Goal: Check status: Check status

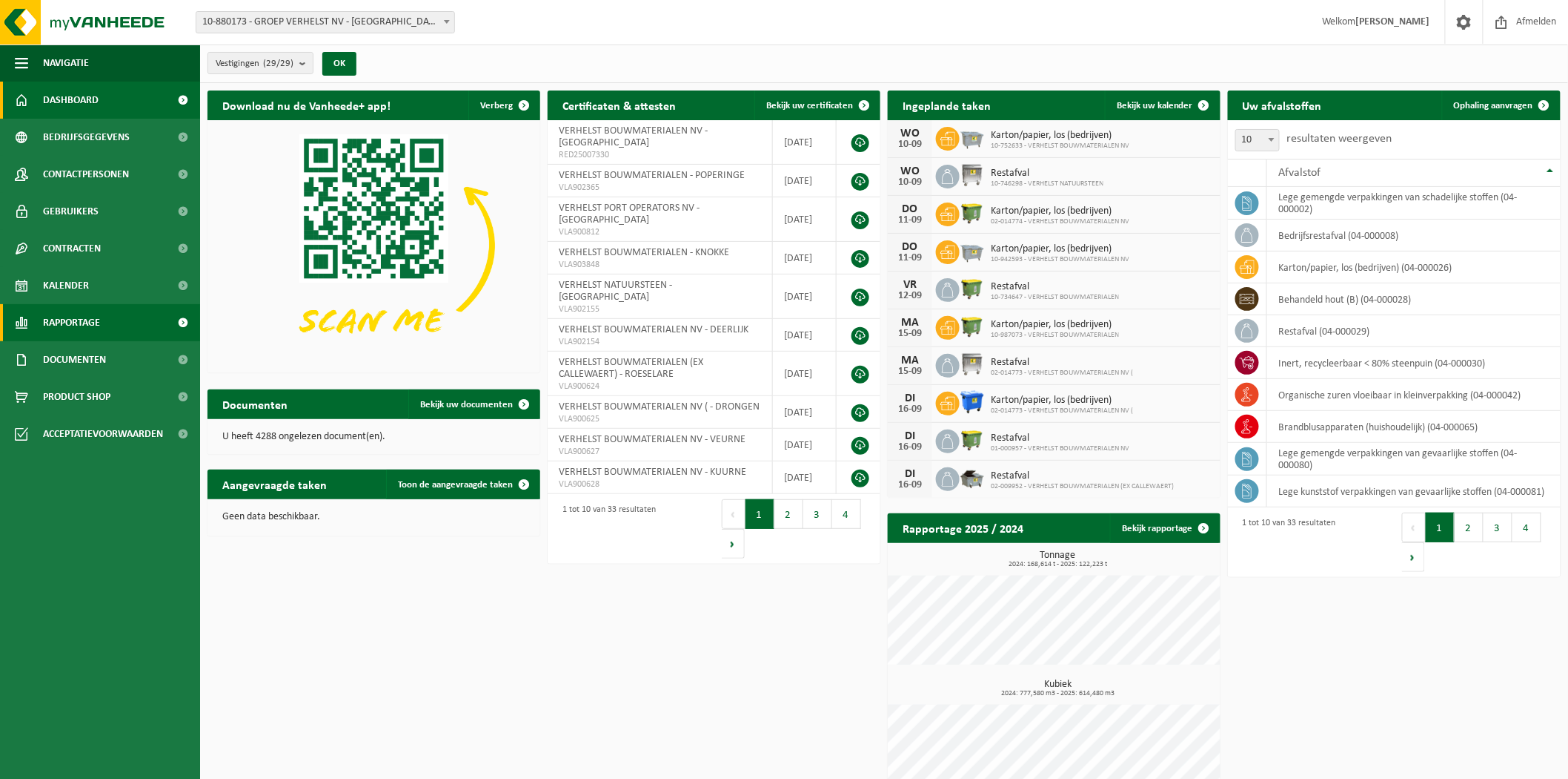
click at [97, 320] on span "Rapportage" at bounding box center [71, 322] width 57 height 37
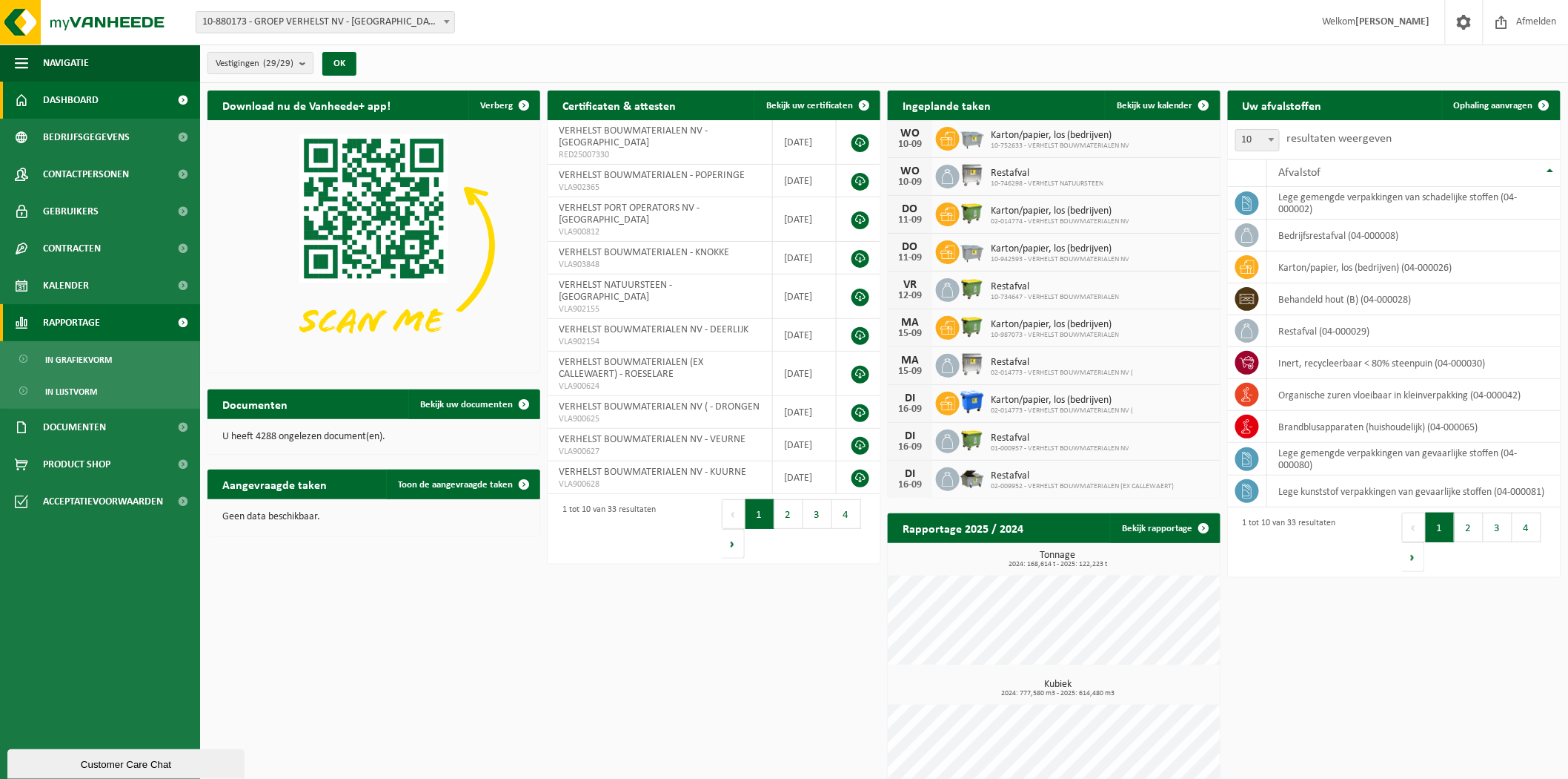
click at [60, 312] on span "Rapportage" at bounding box center [71, 322] width 57 height 37
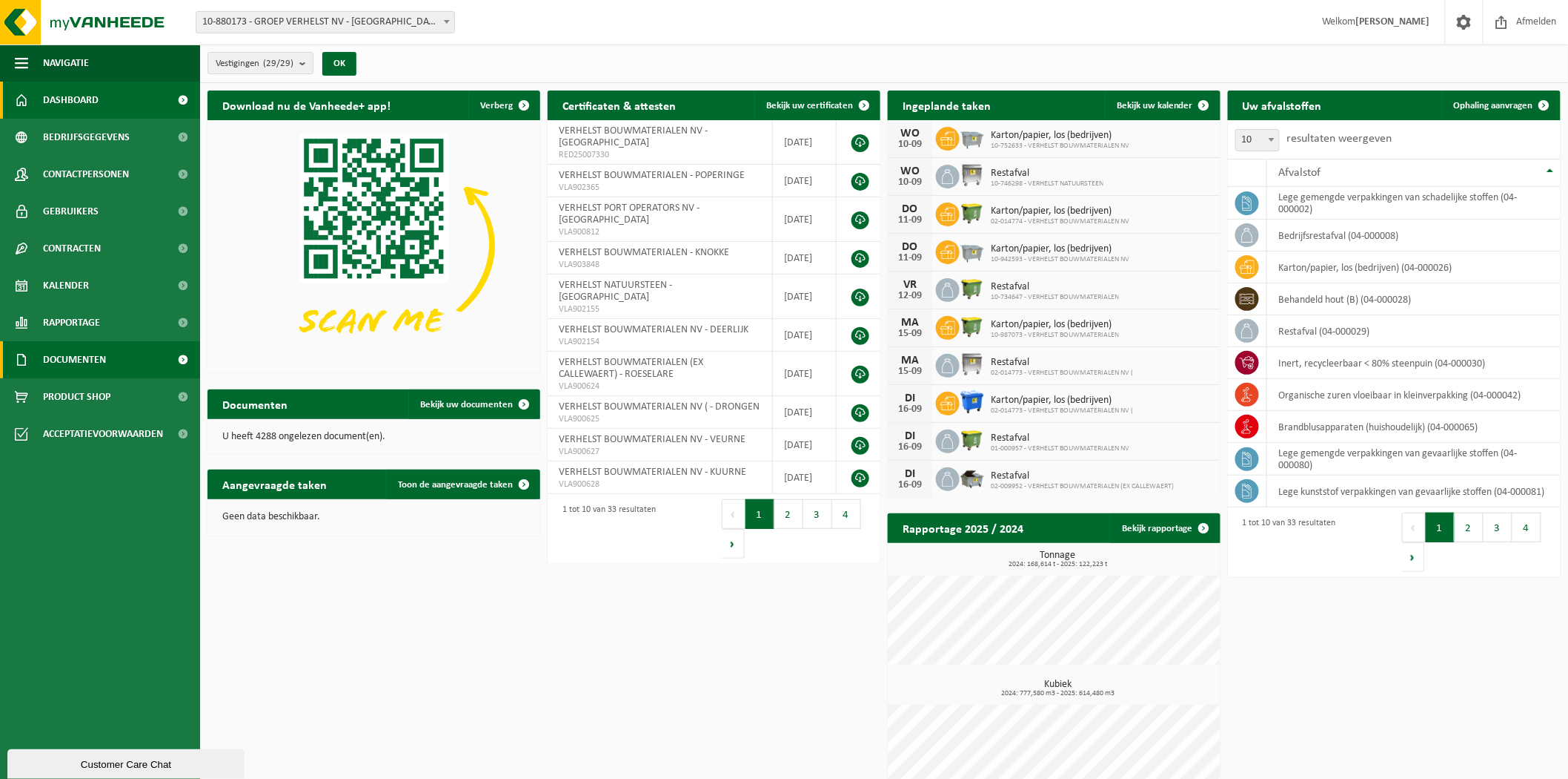
click at [65, 359] on span "Documenten" at bounding box center [74, 359] width 63 height 37
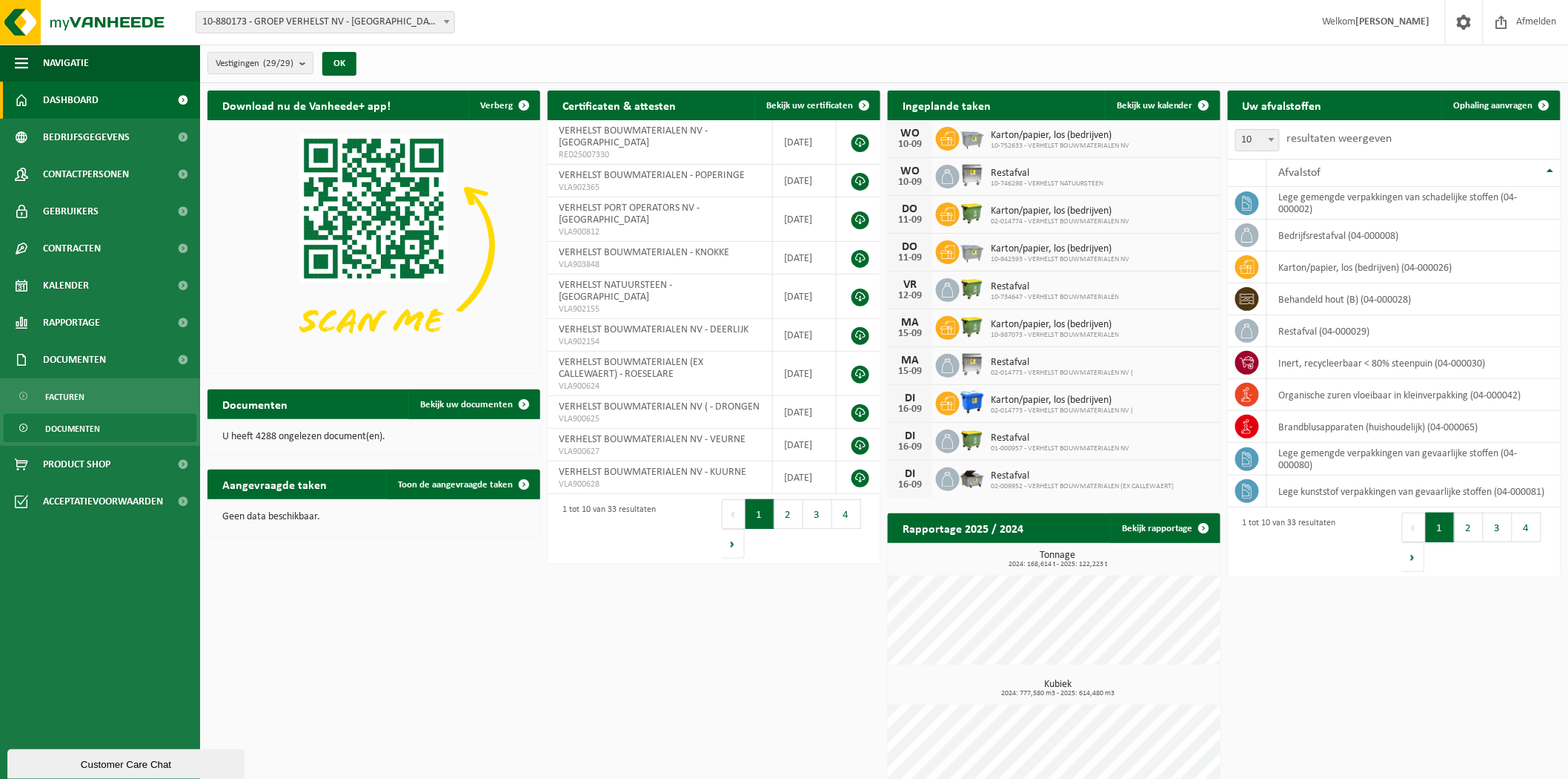
click at [72, 427] on span "Documenten" at bounding box center [73, 428] width 55 height 28
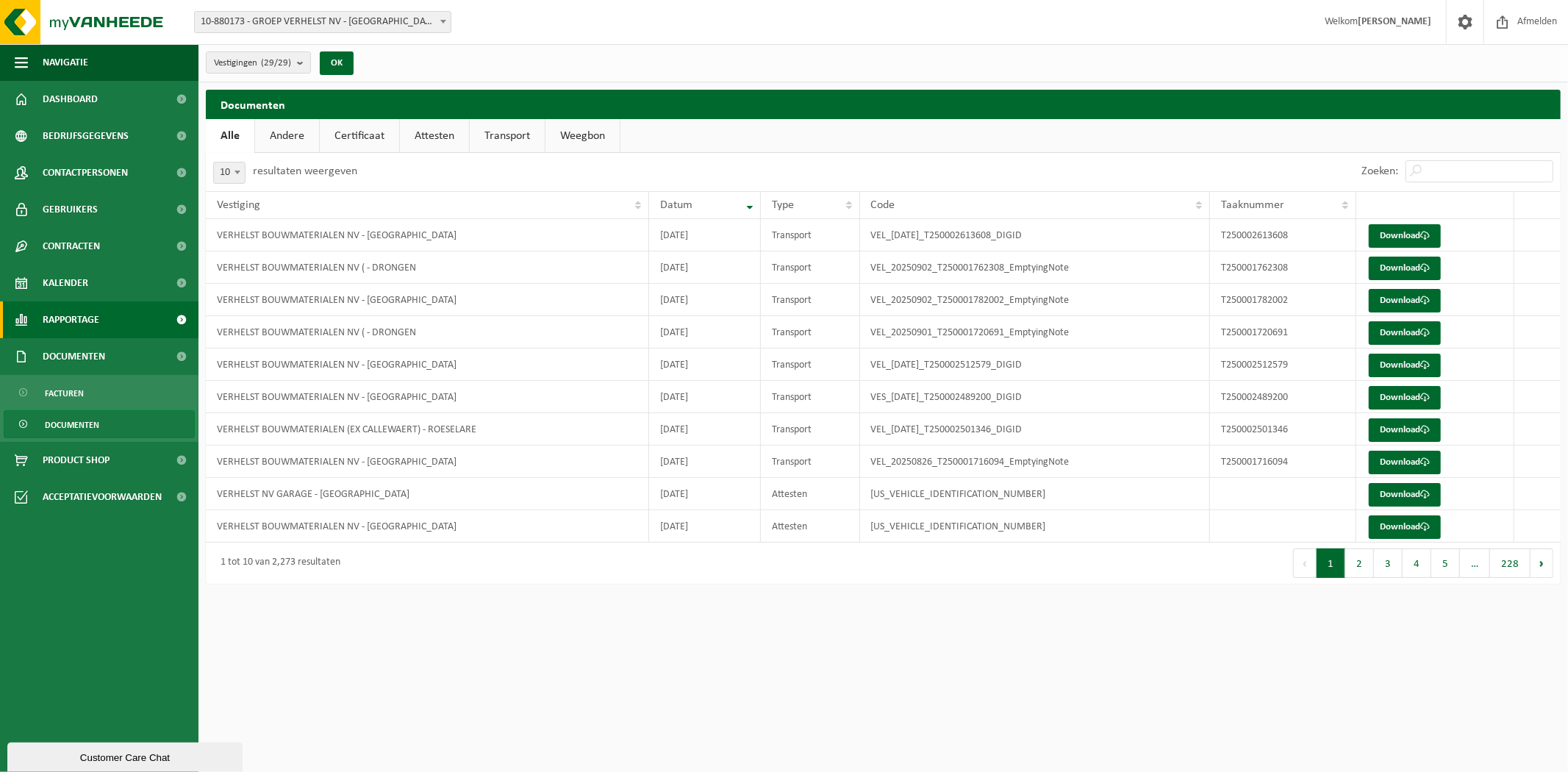
click at [93, 313] on span "Rapportage" at bounding box center [71, 320] width 57 height 37
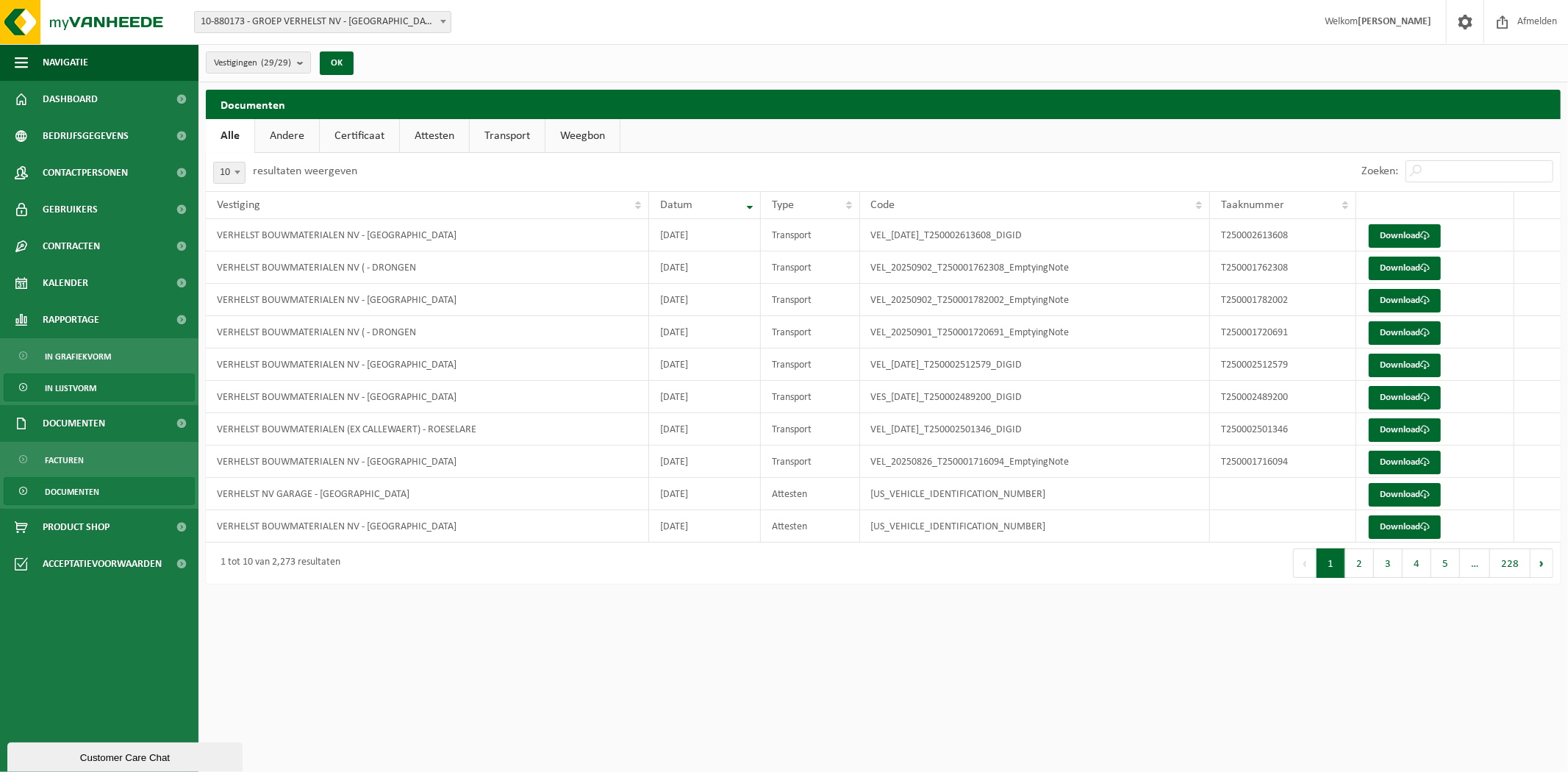
click at [85, 383] on span "In lijstvorm" at bounding box center [71, 388] width 51 height 28
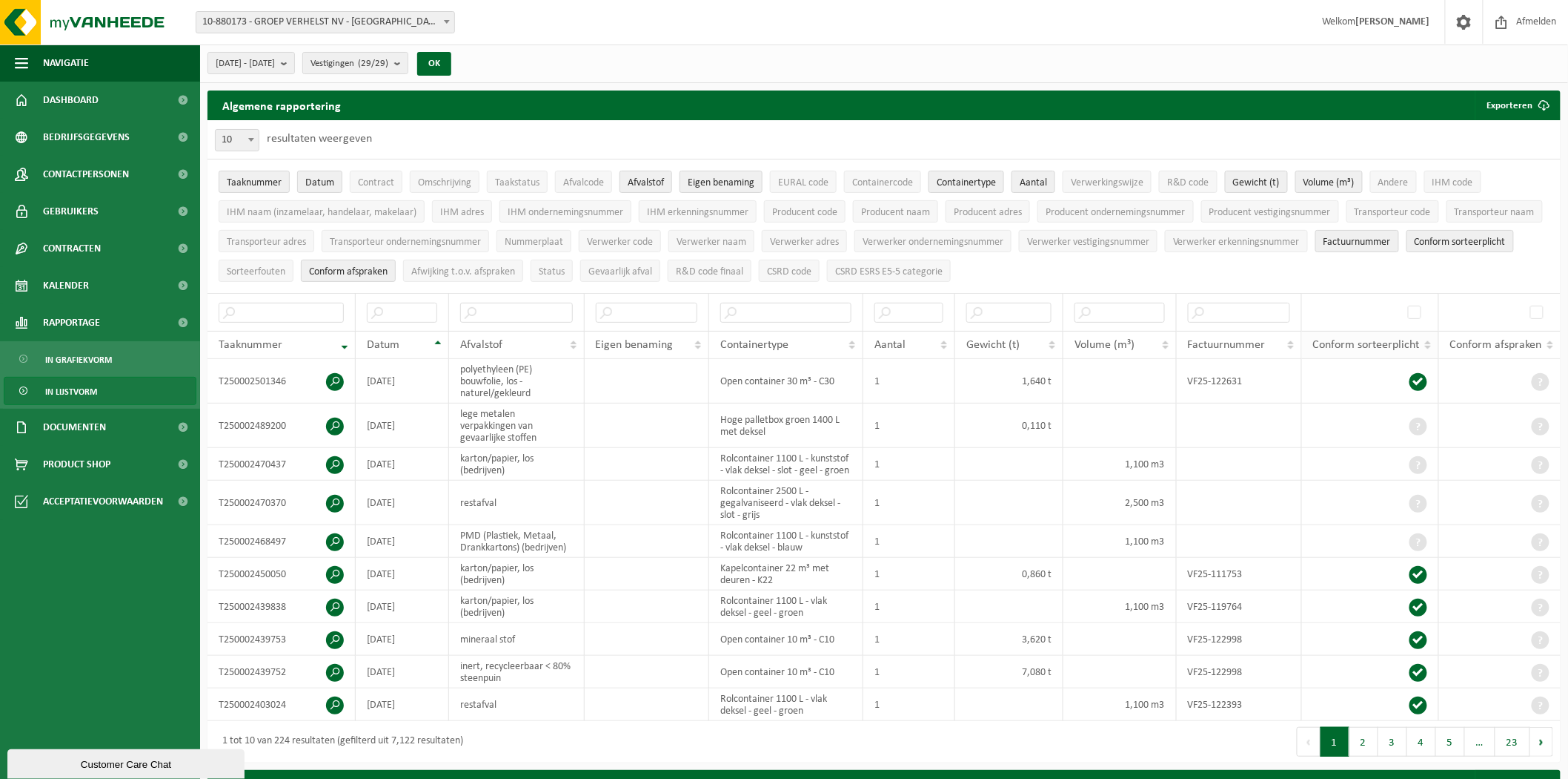
click at [1370, 345] on span "Conform sorteerplicht" at bounding box center [1367, 344] width 107 height 12
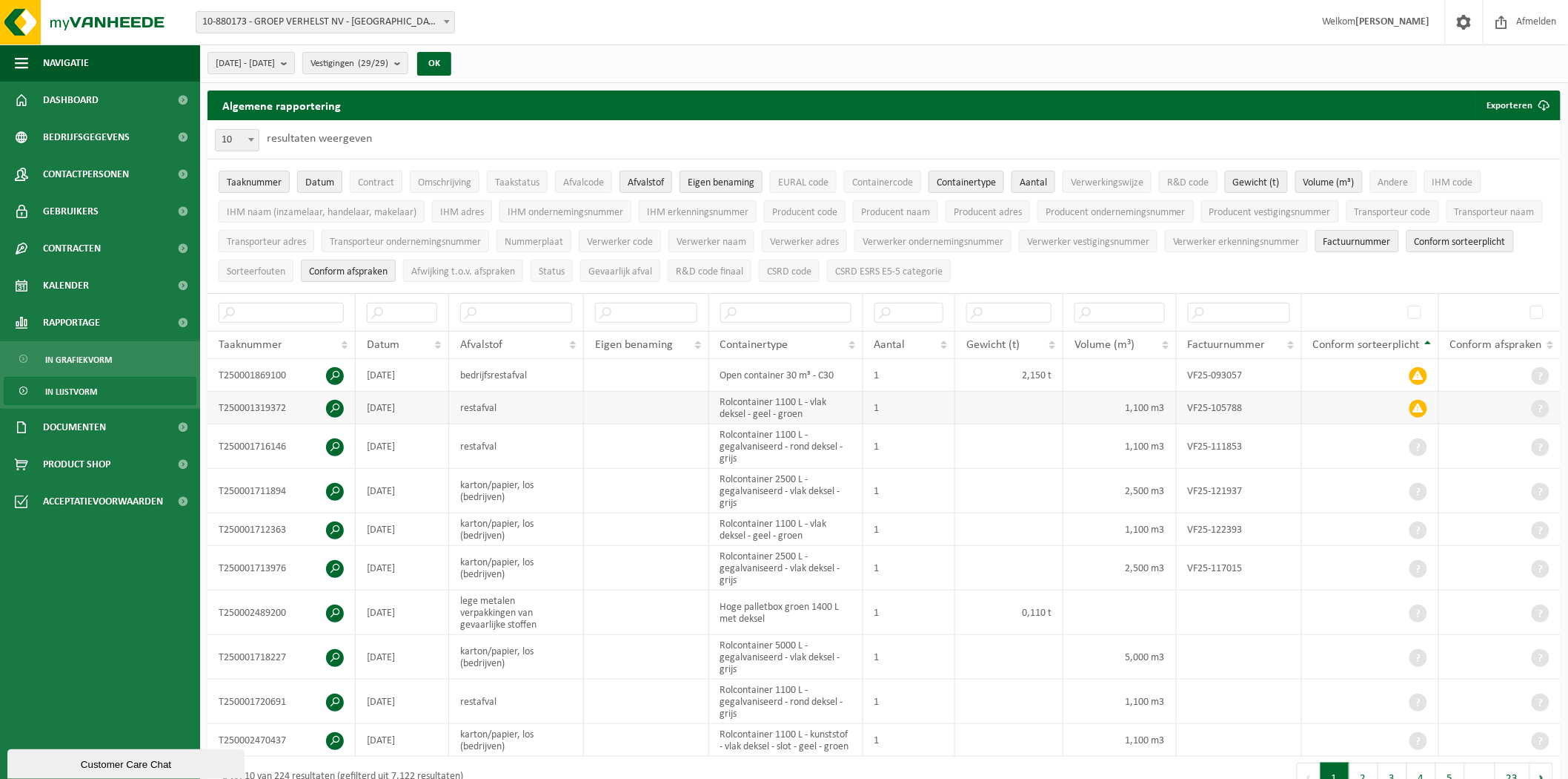
click at [339, 406] on span at bounding box center [335, 409] width 18 height 18
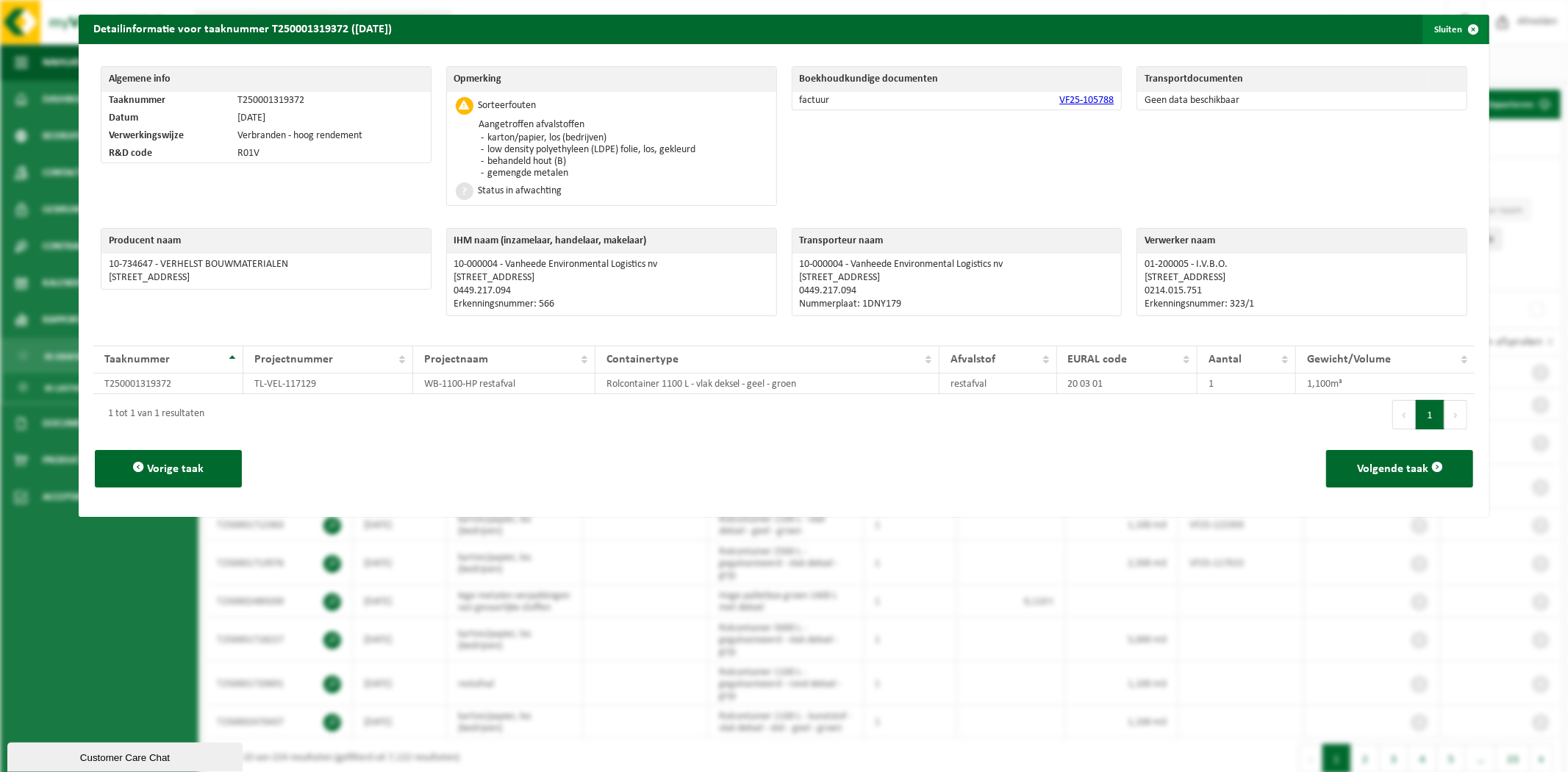
click at [1424, 37] on button "Sluiten" at bounding box center [1455, 30] width 65 height 30
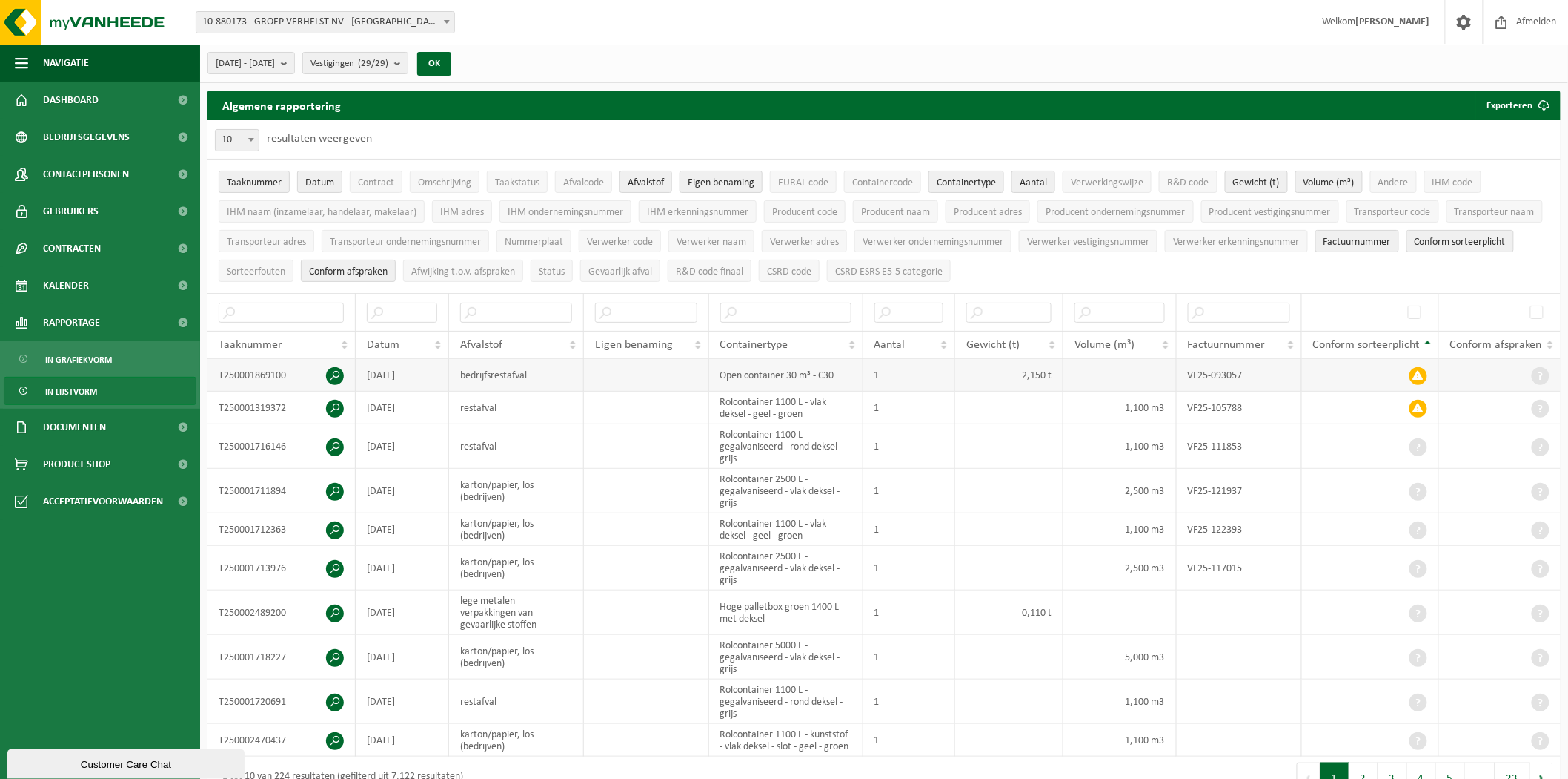
click at [338, 375] on span at bounding box center [335, 376] width 18 height 18
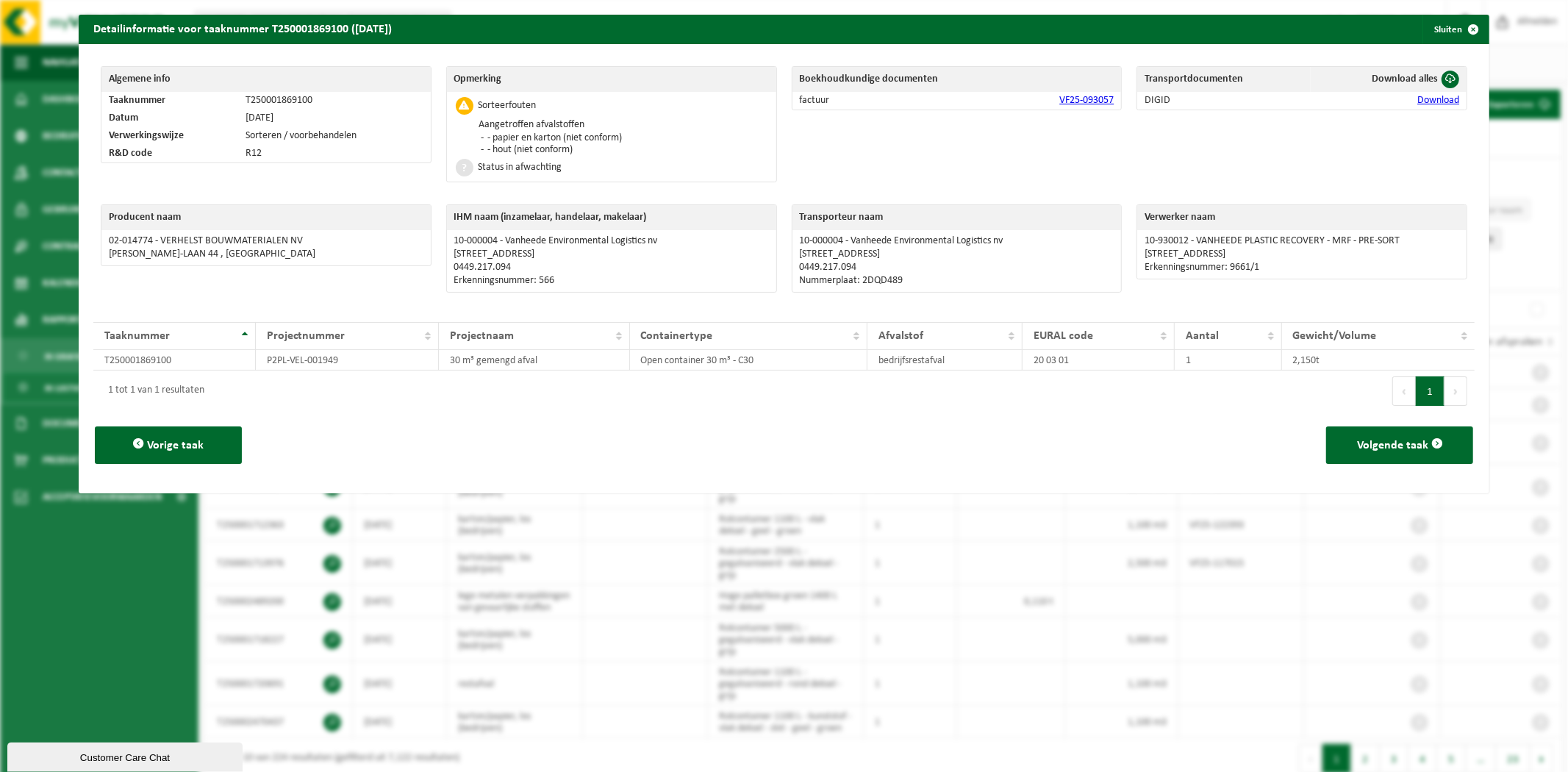
click at [526, 403] on div "1 tot 1 van 1 resultaten" at bounding box center [439, 390] width 691 height 41
click at [1459, 24] on span "button" at bounding box center [1473, 30] width 30 height 30
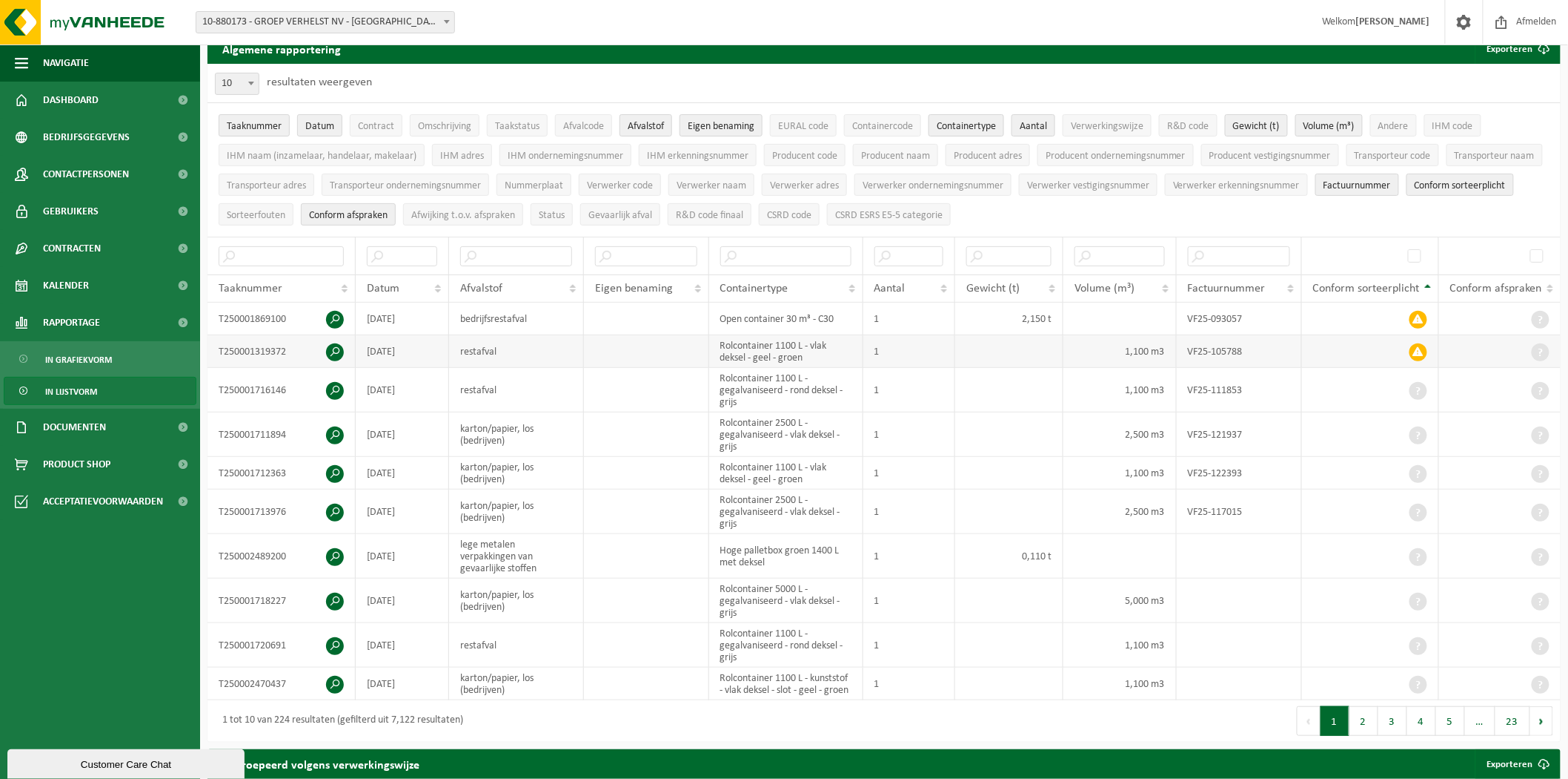
scroll to position [82, 0]
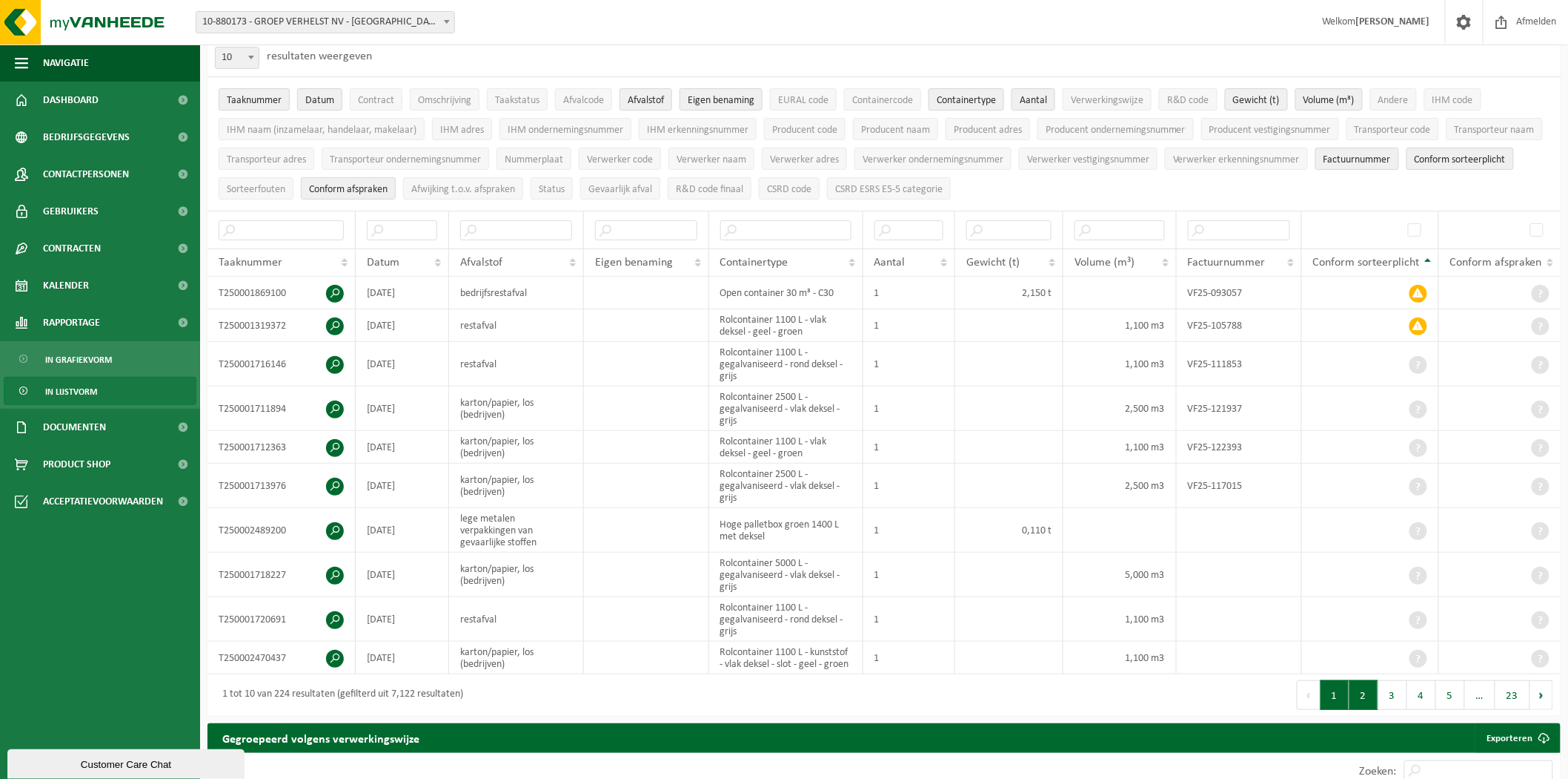
click at [1361, 701] on button "2" at bounding box center [1363, 695] width 29 height 30
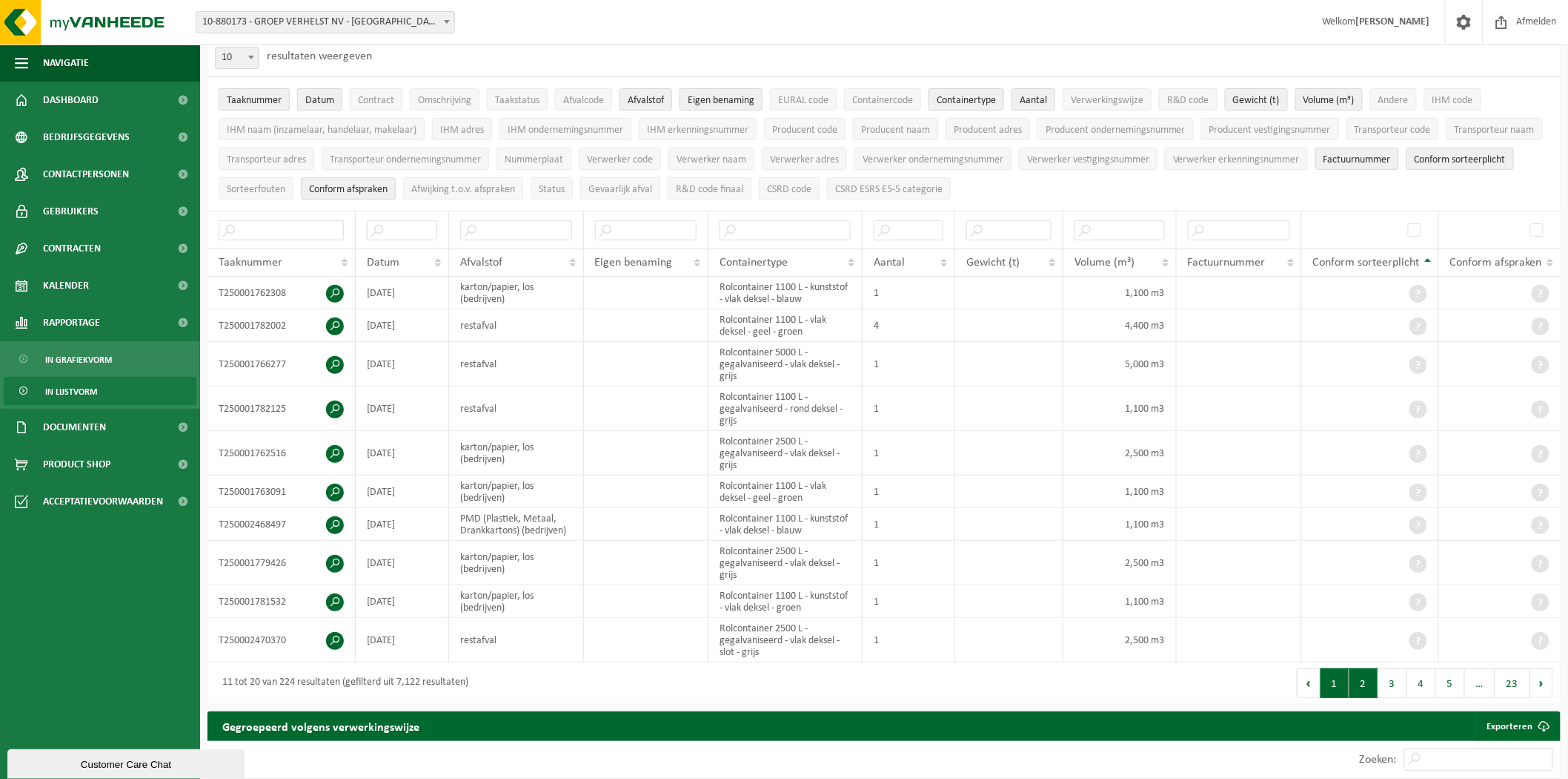
click at [1341, 684] on button "1" at bounding box center [1334, 683] width 29 height 30
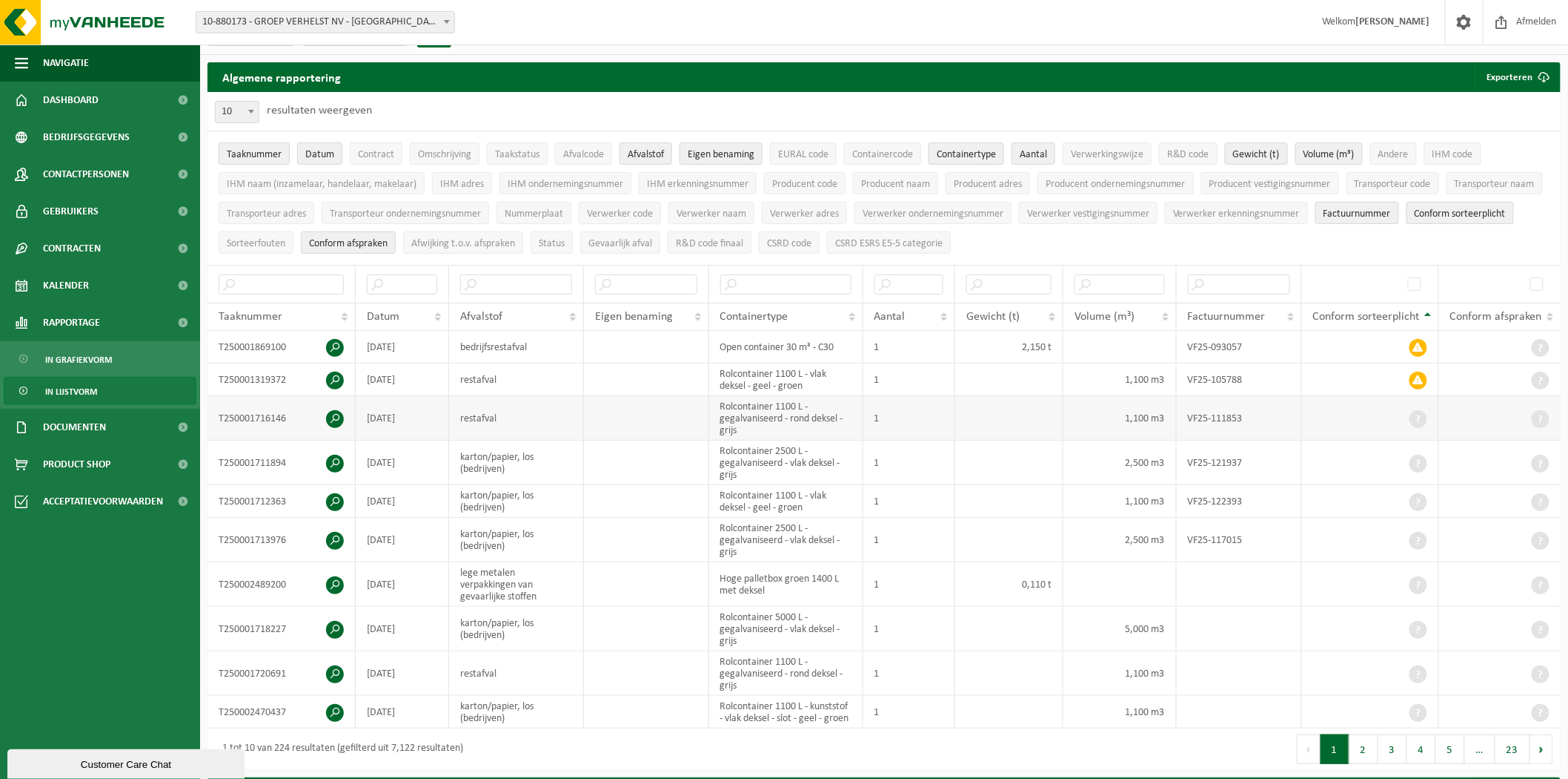
scroll to position [0, 0]
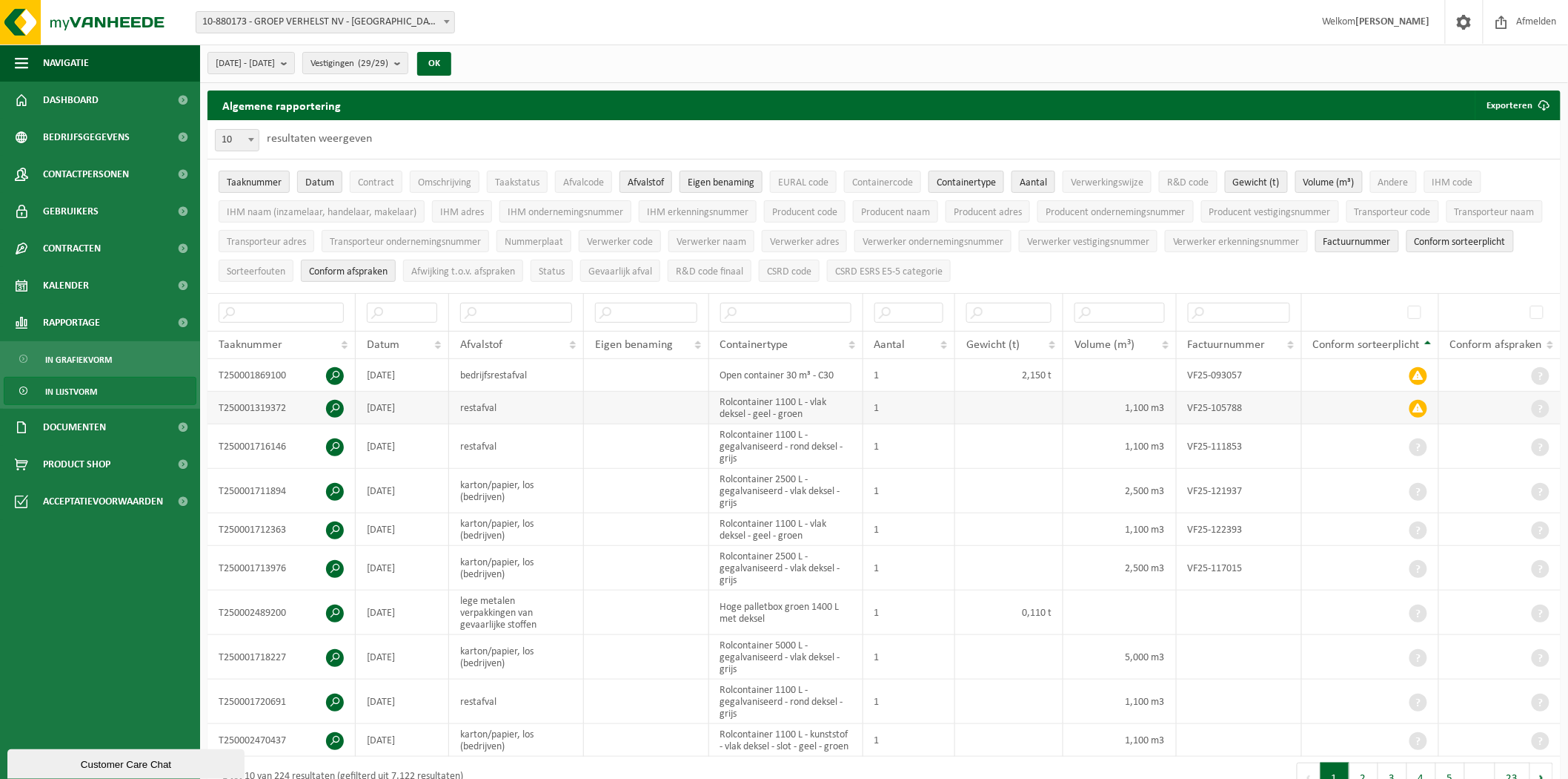
click at [343, 406] on span at bounding box center [335, 409] width 18 height 18
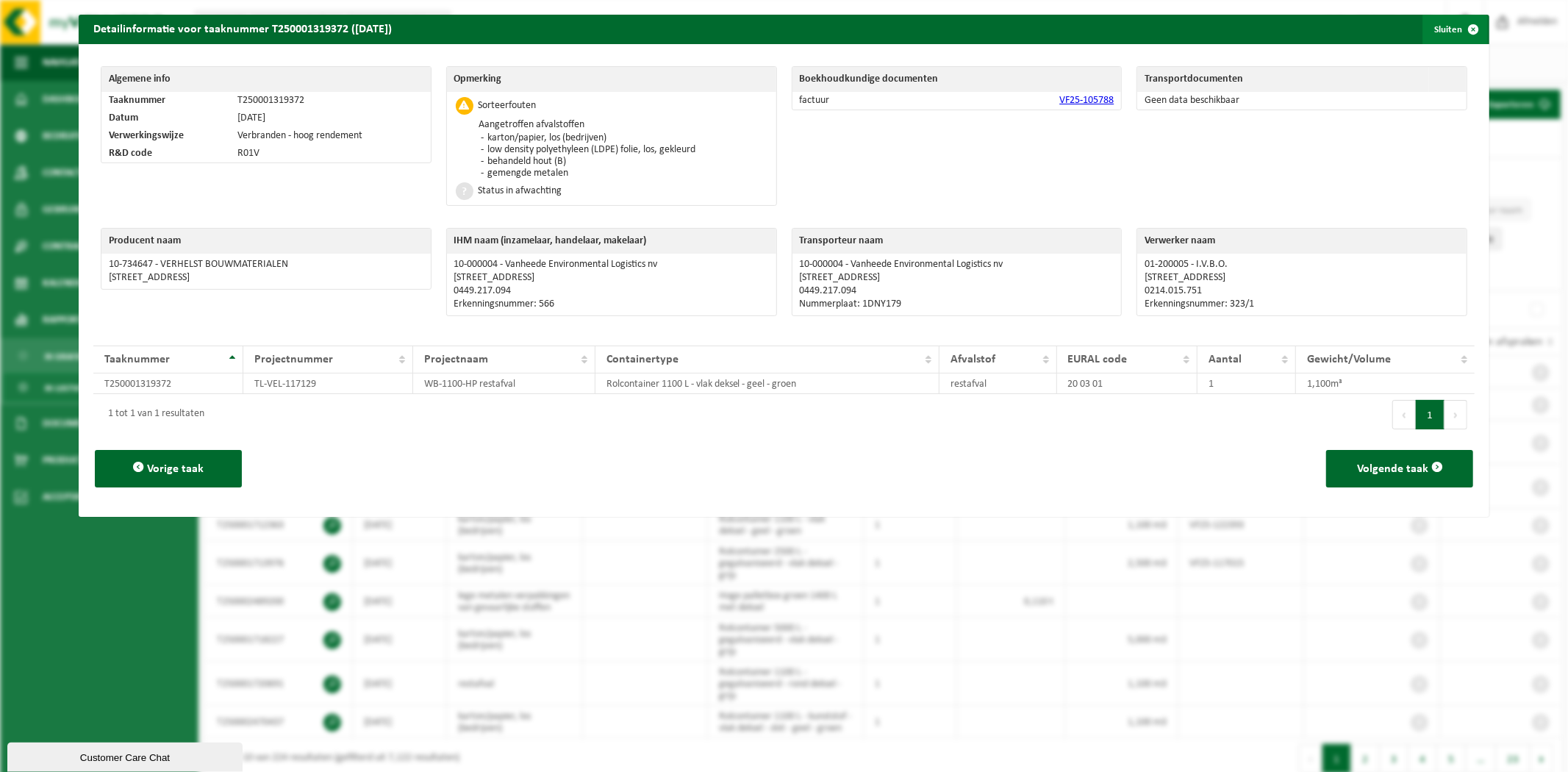
click at [1440, 42] on button "Sluiten" at bounding box center [1455, 30] width 65 height 30
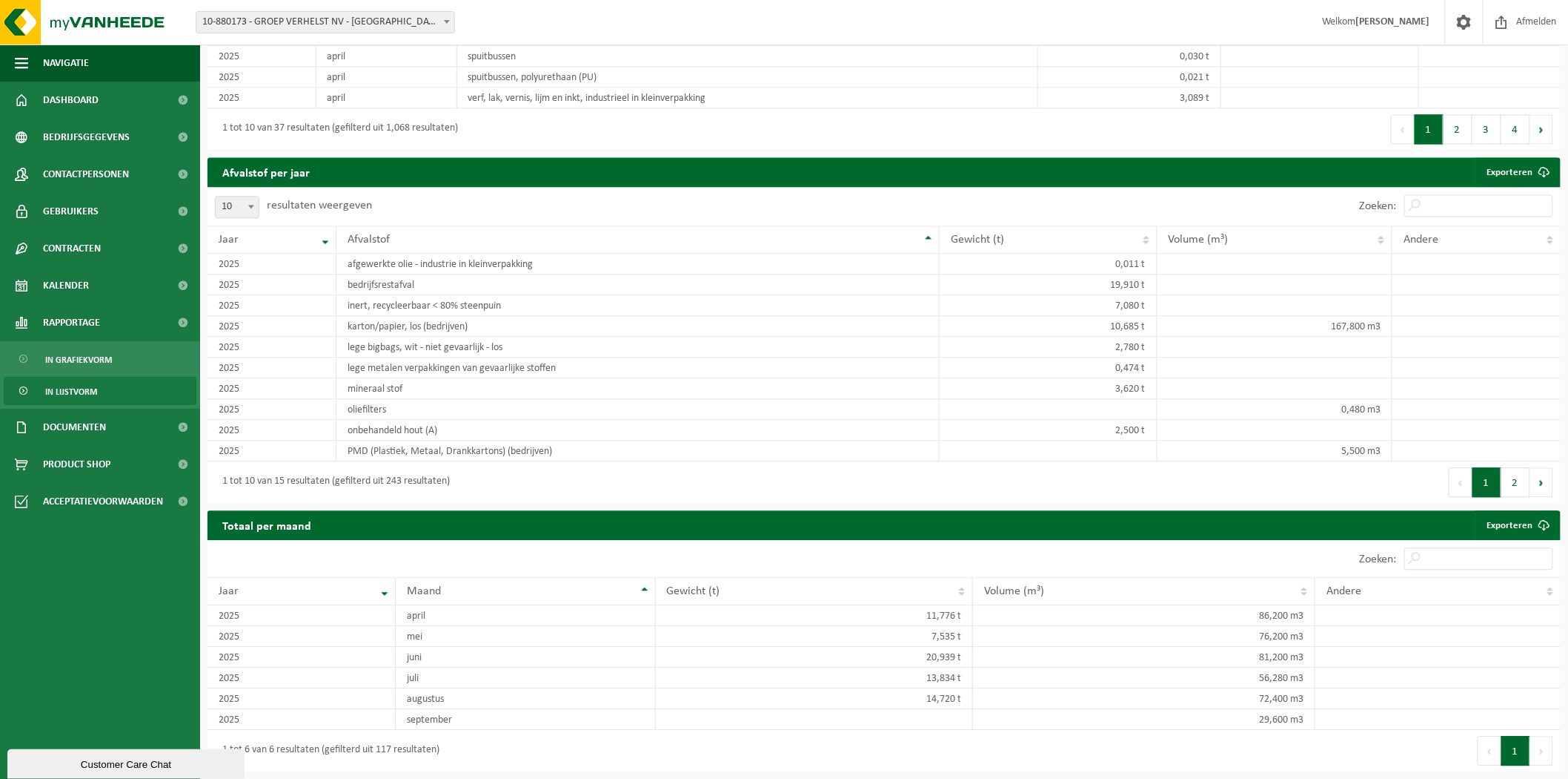
scroll to position [1246, 0]
click at [702, 115] on div "1 tot 10 van 37 resultaten (gefilterd uit 1,068 resultaten)" at bounding box center [546, 129] width 677 height 42
